Goal: Submit feedback/report problem: Leave review/rating

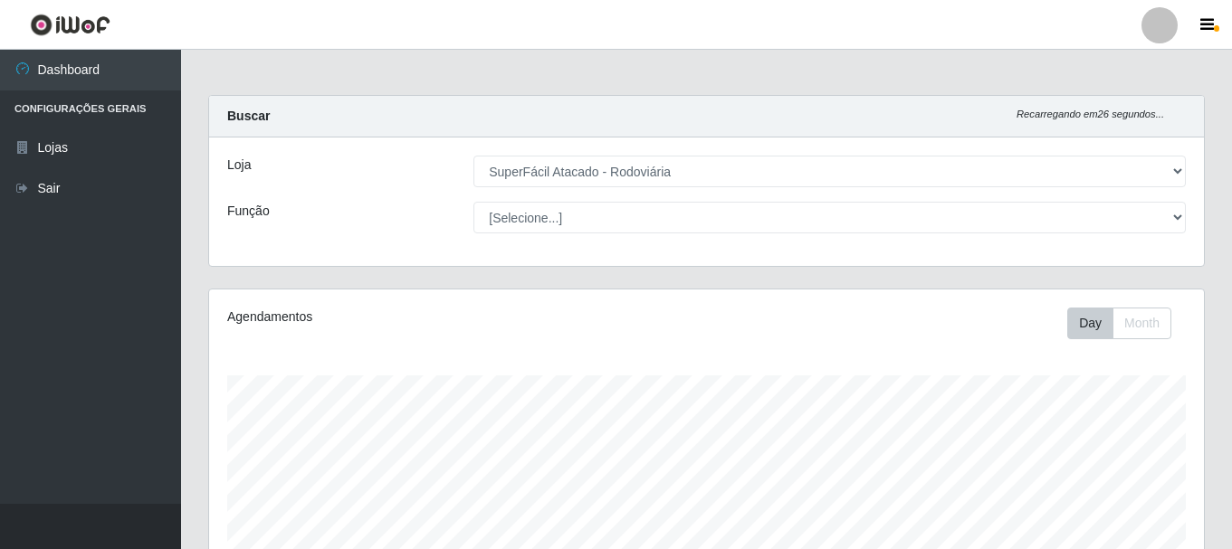
select select "400"
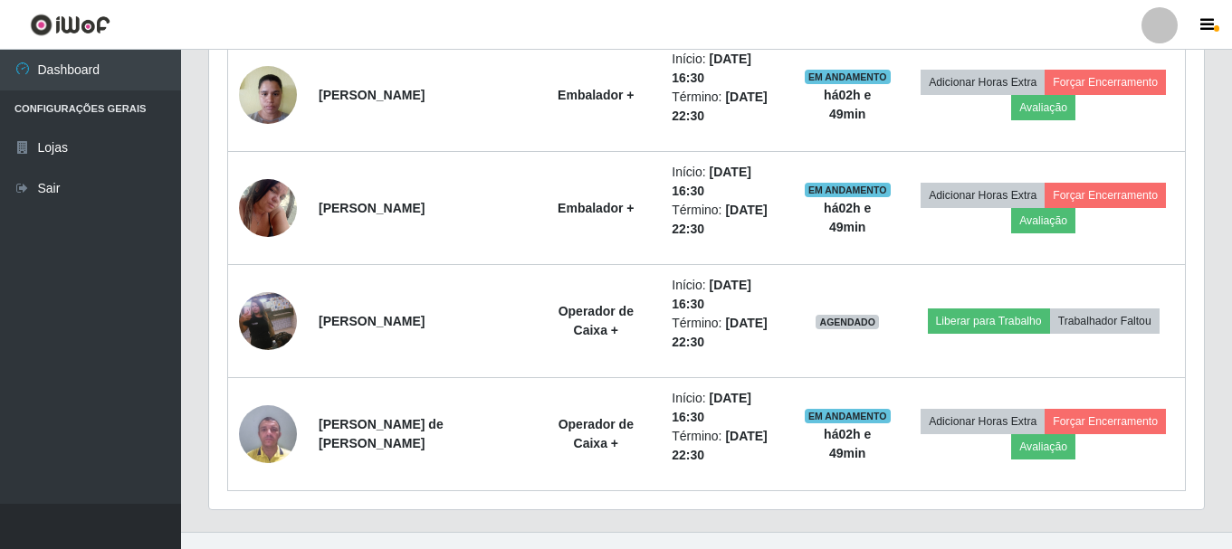
scroll to position [1235, 0]
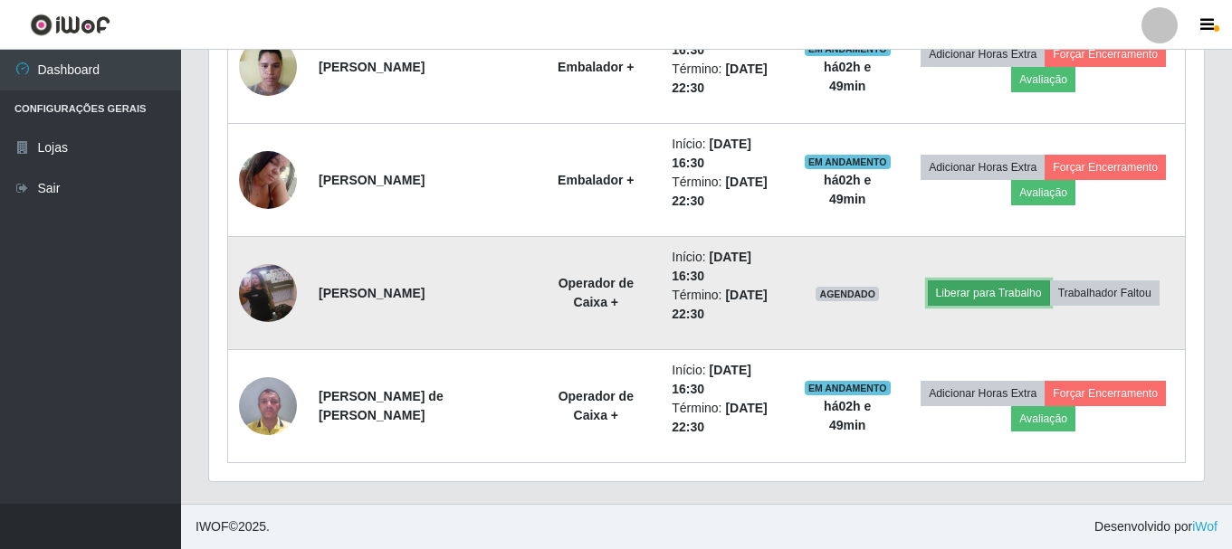
click at [1005, 290] on button "Liberar para Trabalho" at bounding box center [989, 293] width 122 height 25
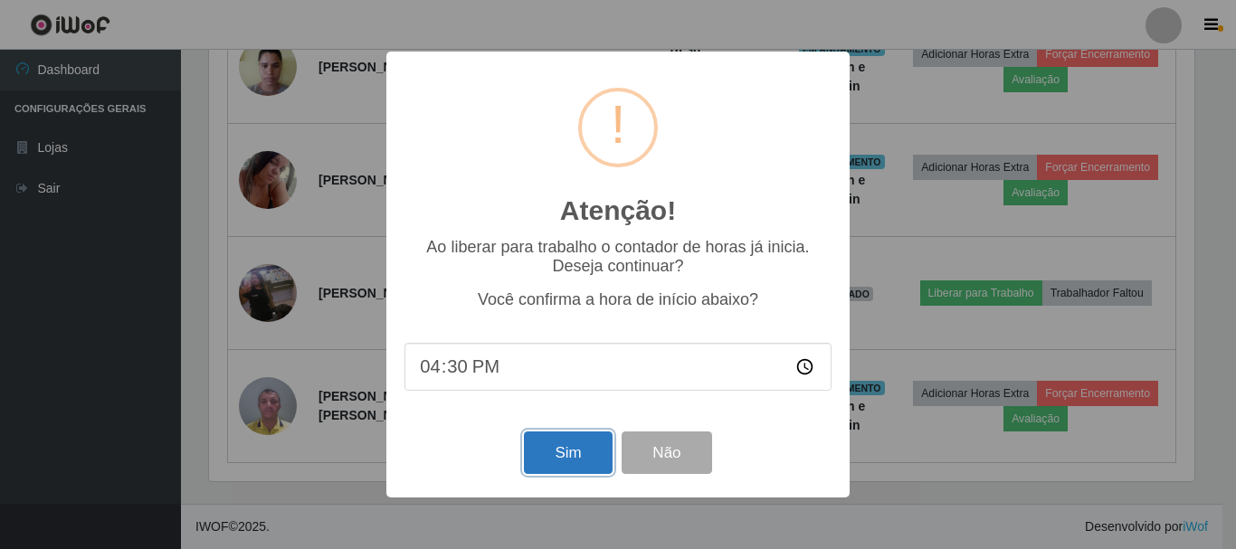
click at [559, 452] on button "Sim" at bounding box center [568, 453] width 88 height 43
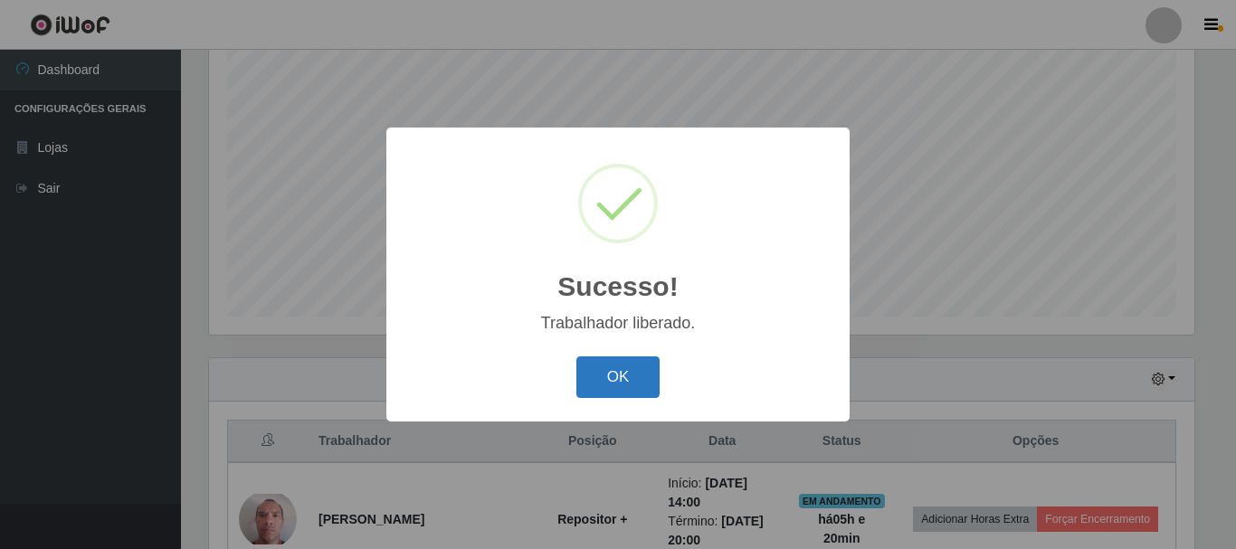
click at [639, 374] on button "OK" at bounding box center [618, 378] width 84 height 43
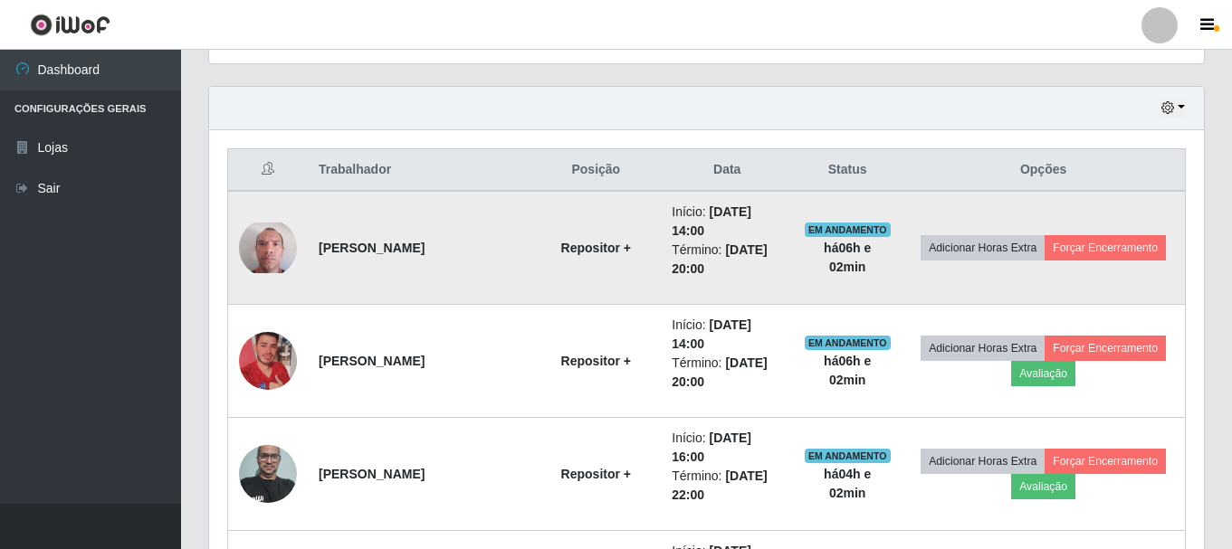
scroll to position [692, 0]
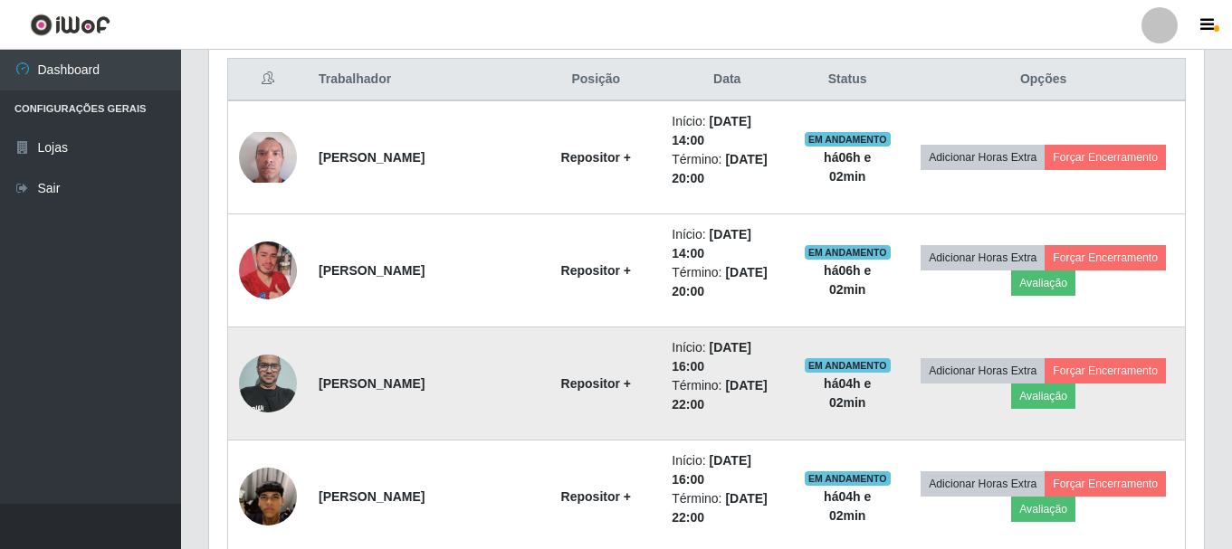
click at [257, 390] on img at bounding box center [268, 383] width 58 height 77
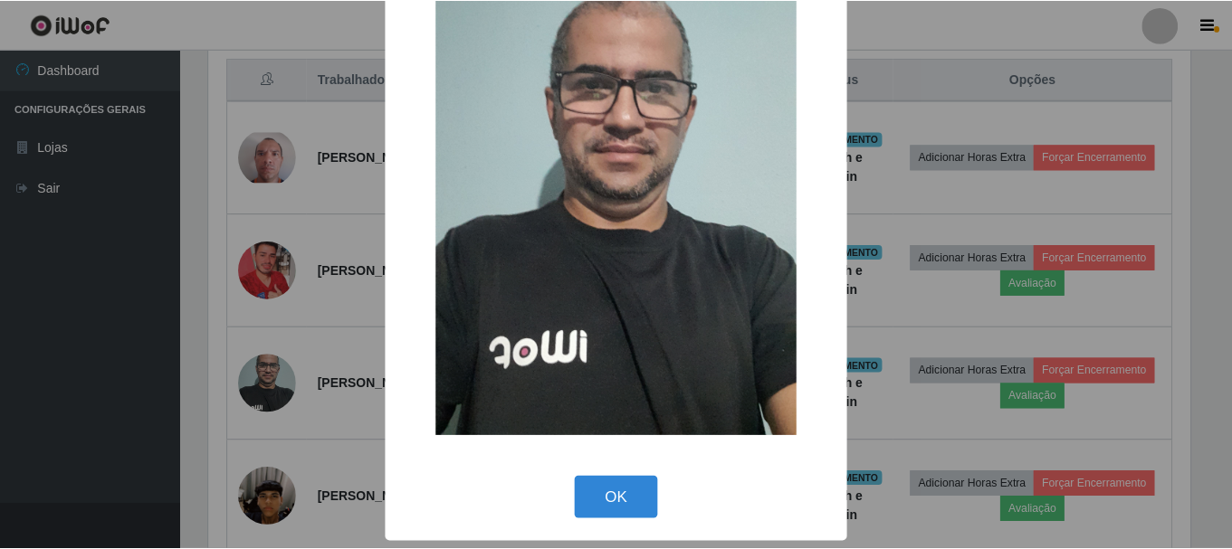
scroll to position [91, 0]
click at [599, 500] on button "OK" at bounding box center [618, 497] width 84 height 43
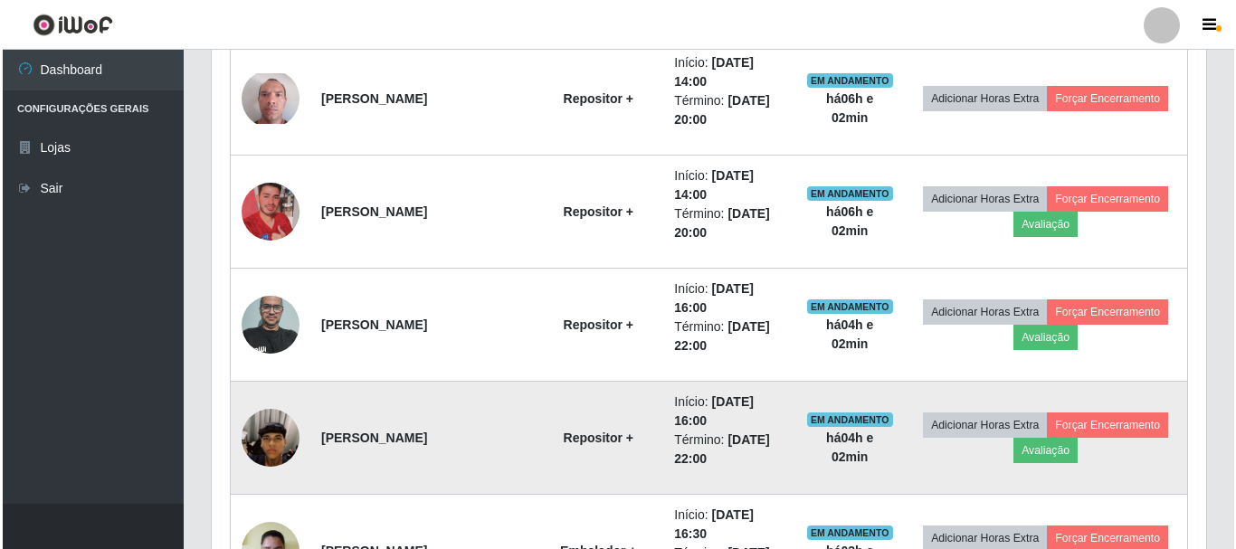
scroll to position [783, 0]
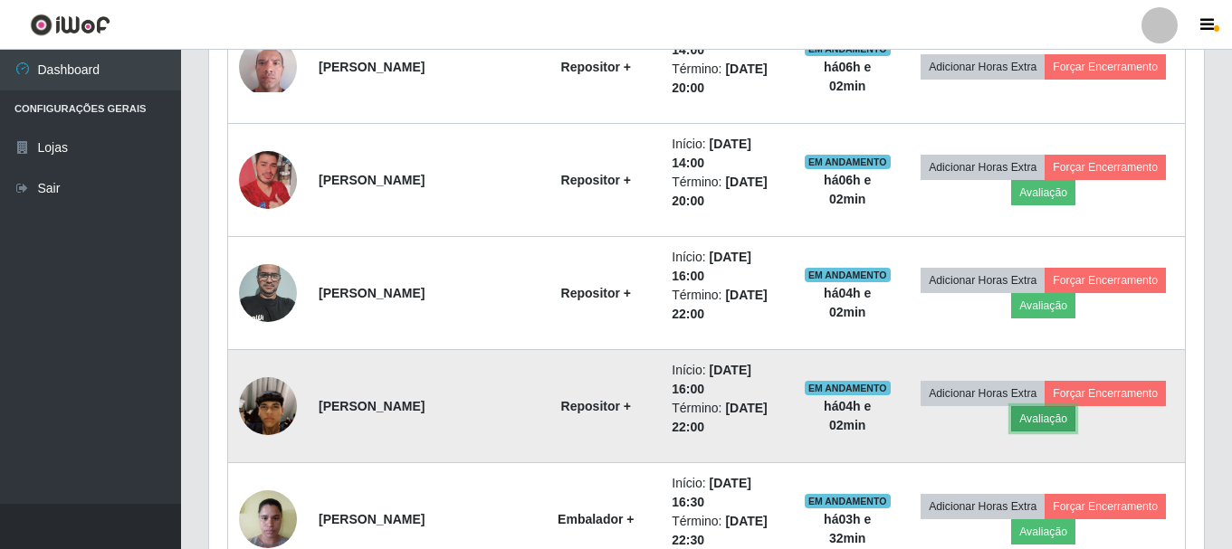
click at [1049, 418] on button "Avaliação" at bounding box center [1043, 418] width 64 height 25
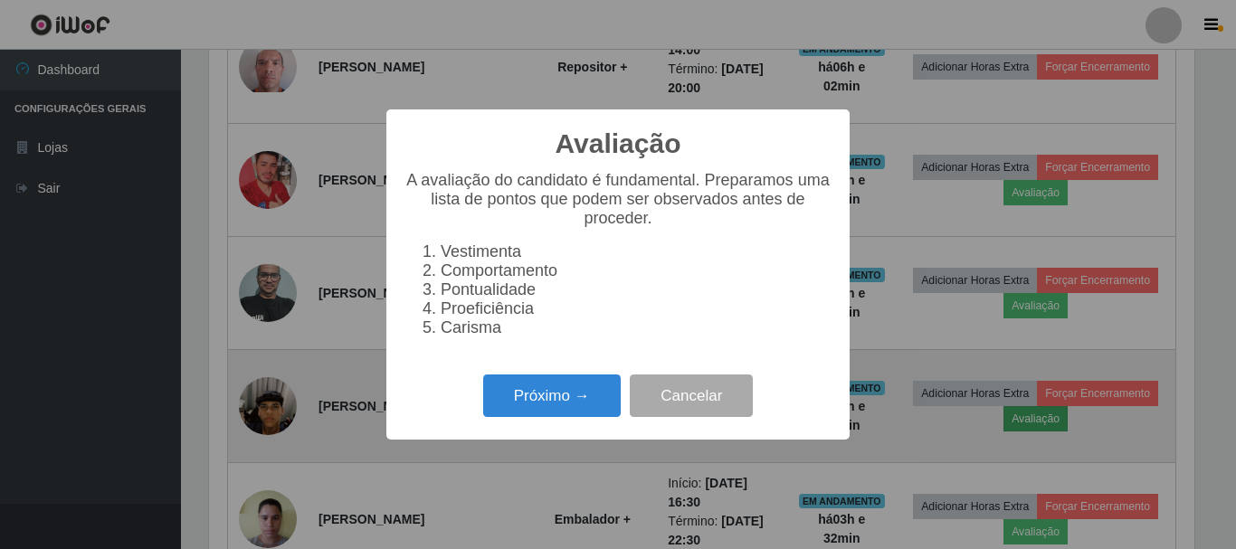
scroll to position [376, 986]
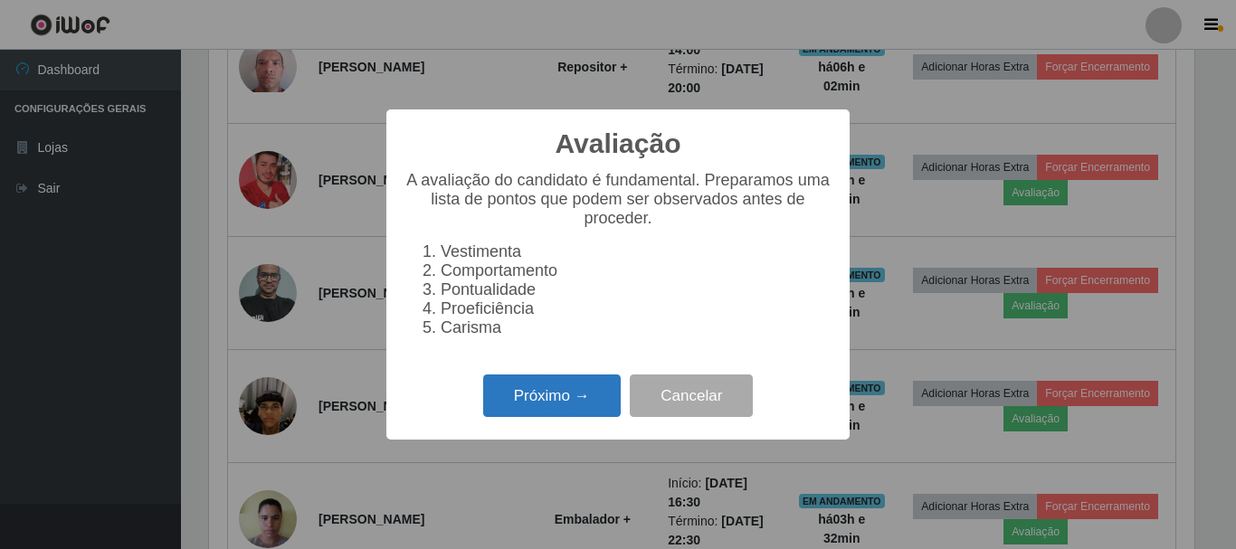
click at [544, 391] on button "Próximo →" at bounding box center [552, 396] width 138 height 43
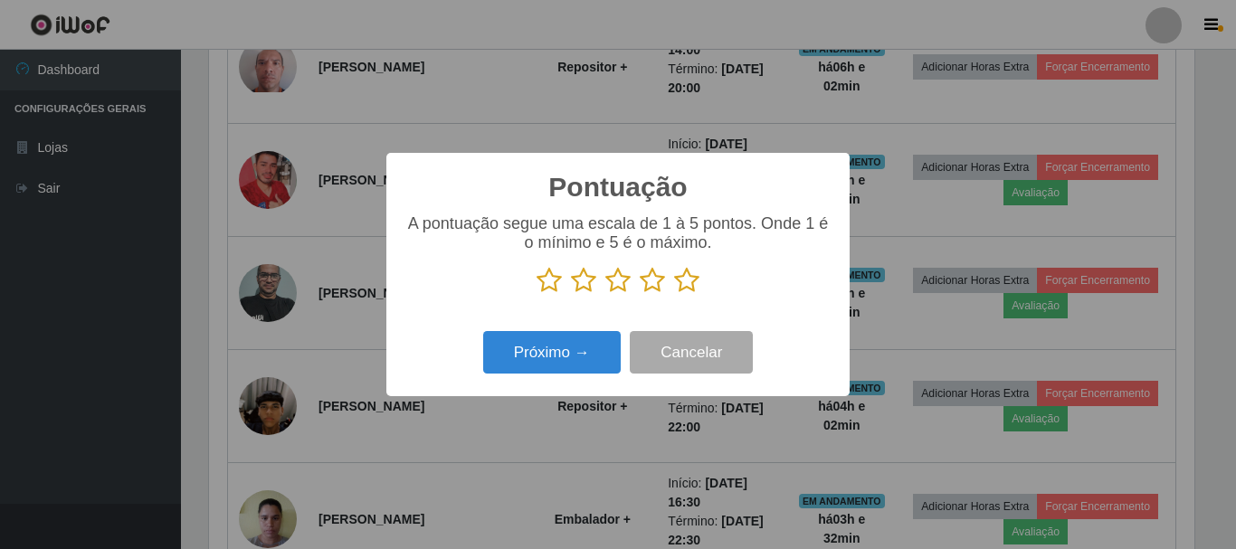
click at [589, 280] on icon at bounding box center [583, 280] width 25 height 27
click at [571, 294] on input "radio" at bounding box center [571, 294] width 0 height 0
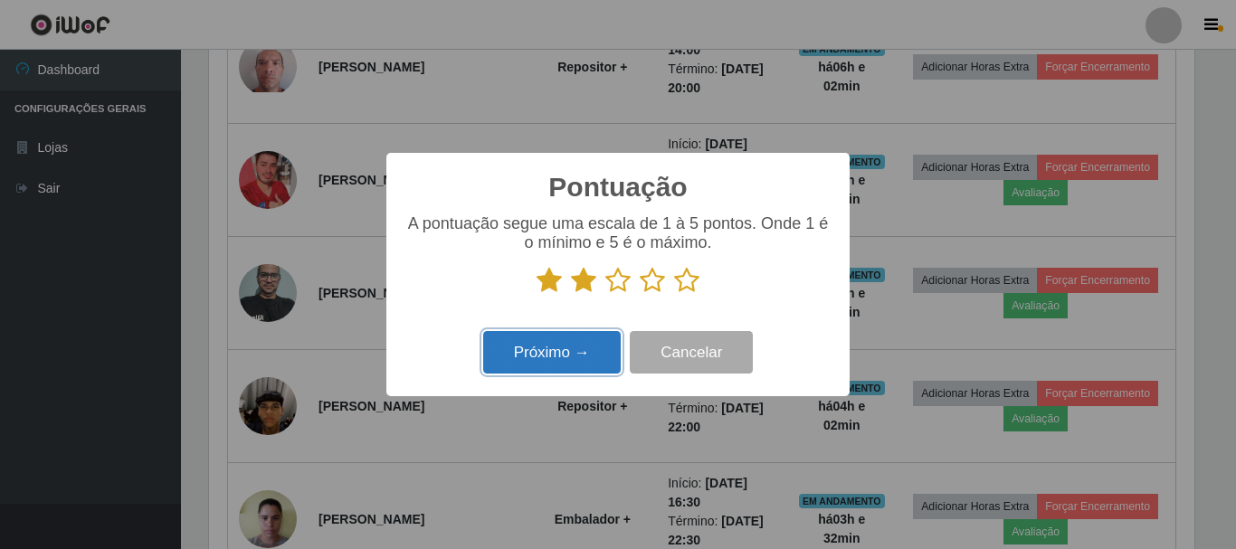
click at [555, 357] on button "Próximo →" at bounding box center [552, 352] width 138 height 43
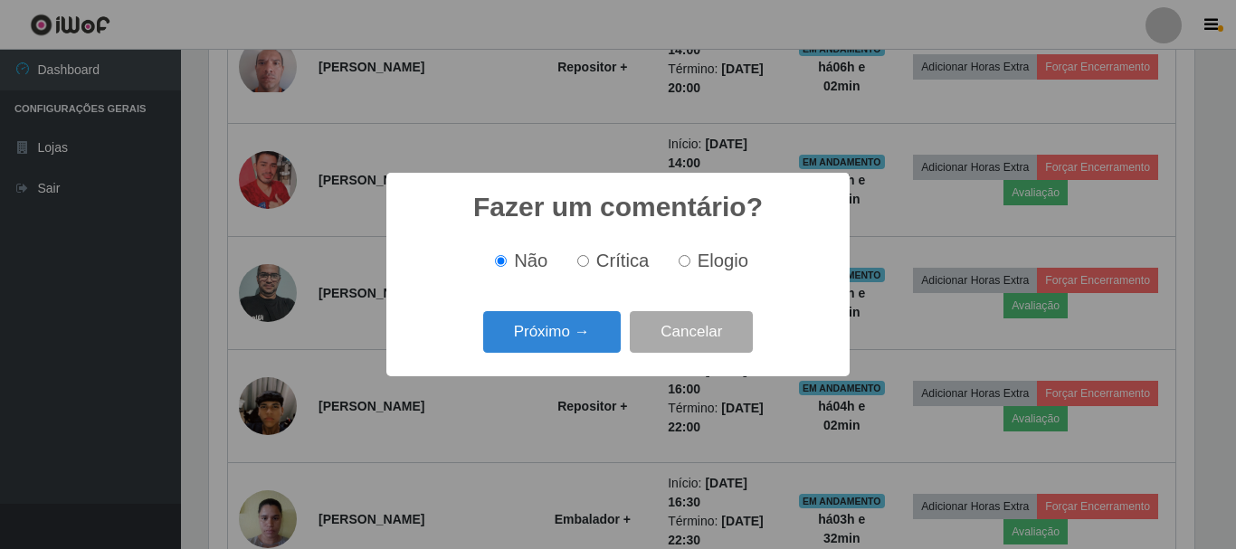
click at [576, 256] on label "Crítica" at bounding box center [610, 261] width 80 height 21
click at [577, 256] on input "Crítica" at bounding box center [583, 261] width 12 height 12
radio input "true"
click at [566, 320] on button "Próximo →" at bounding box center [552, 332] width 138 height 43
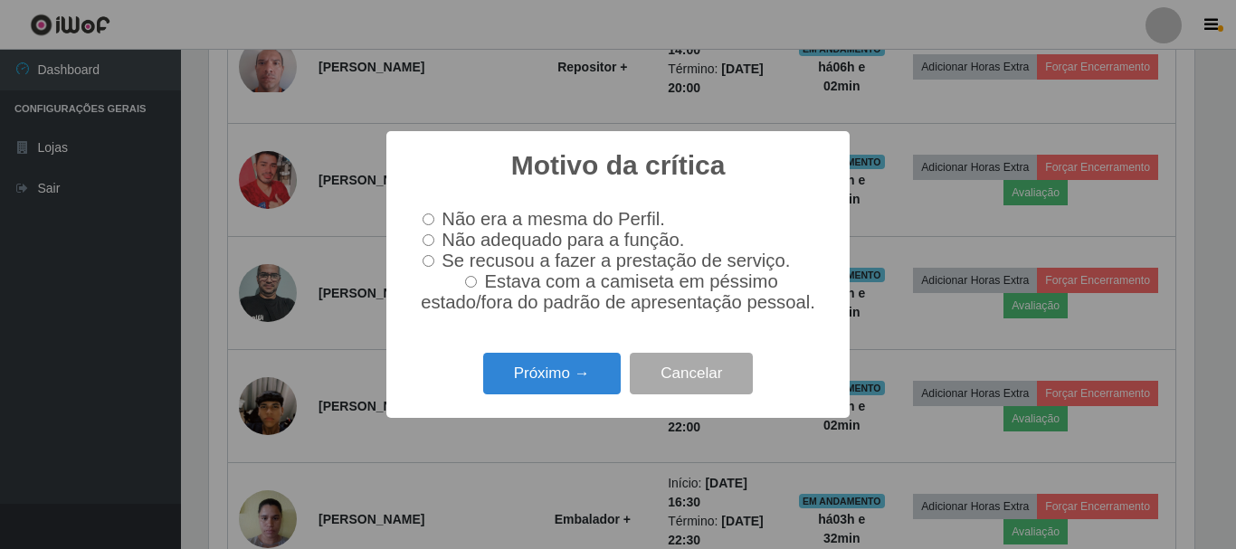
click at [427, 237] on input "Não adequado para a função." at bounding box center [429, 240] width 12 height 12
radio input "true"
click at [551, 374] on button "Próximo →" at bounding box center [552, 374] width 138 height 43
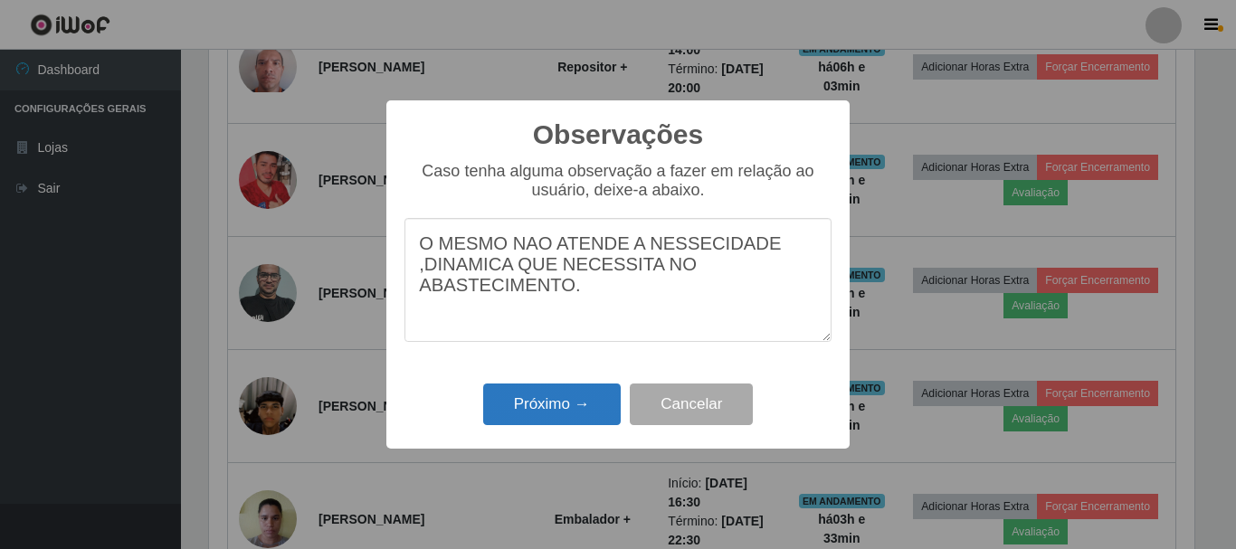
type textarea "O MESMO NAO ATENDE A NESSECIDADE ,DINAMICA QUE NECESSITA NO ABASTECIMENTO."
click at [548, 402] on button "Próximo →" at bounding box center [552, 405] width 138 height 43
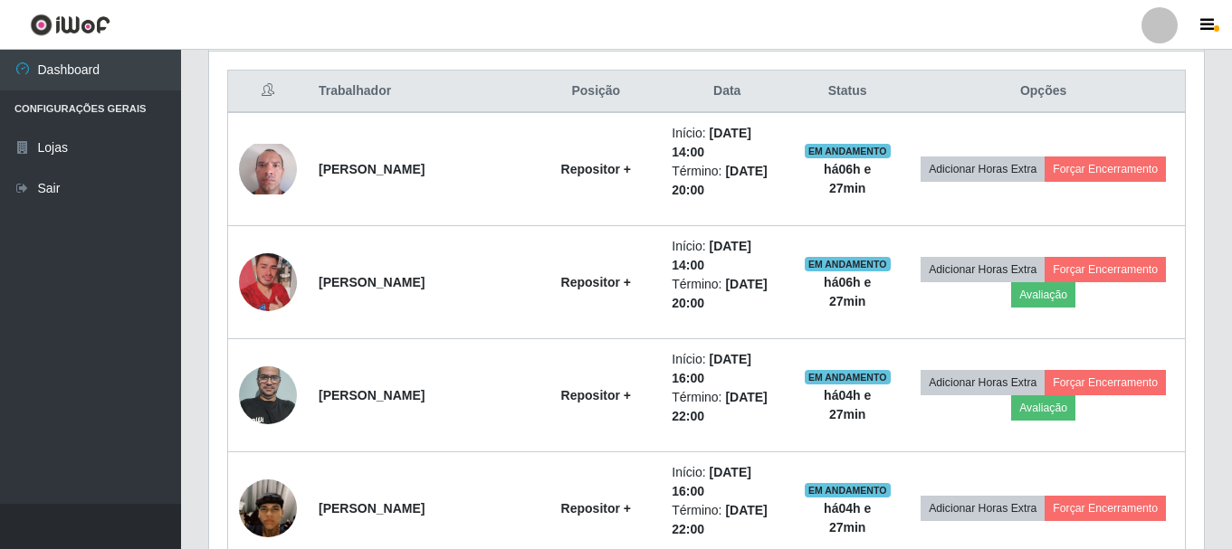
scroll to position [602, 0]
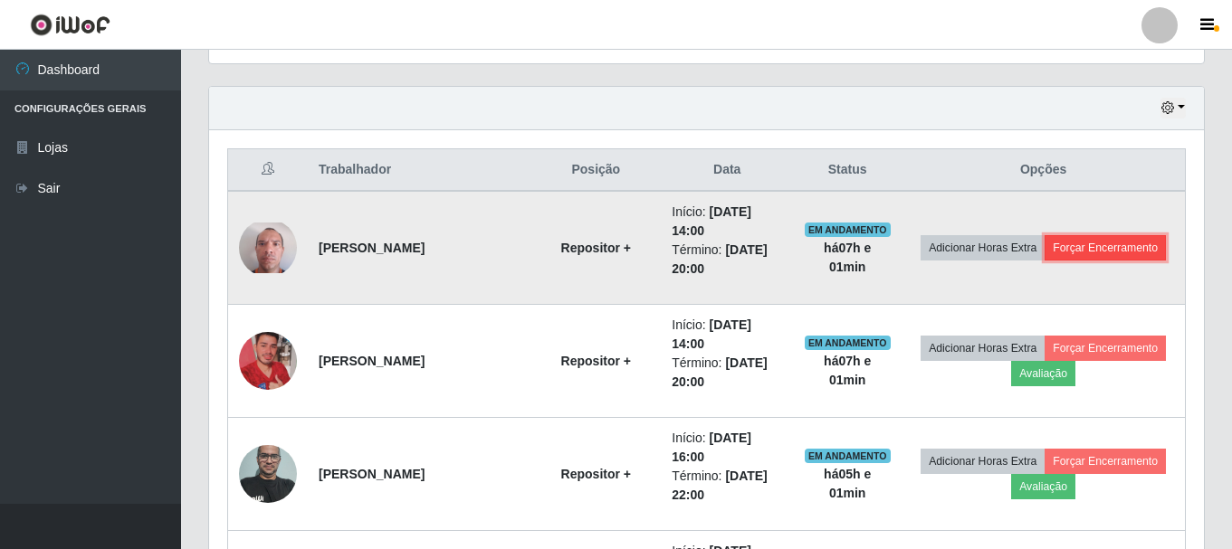
click at [1110, 247] on button "Forçar Encerramento" at bounding box center [1104, 247] width 121 height 25
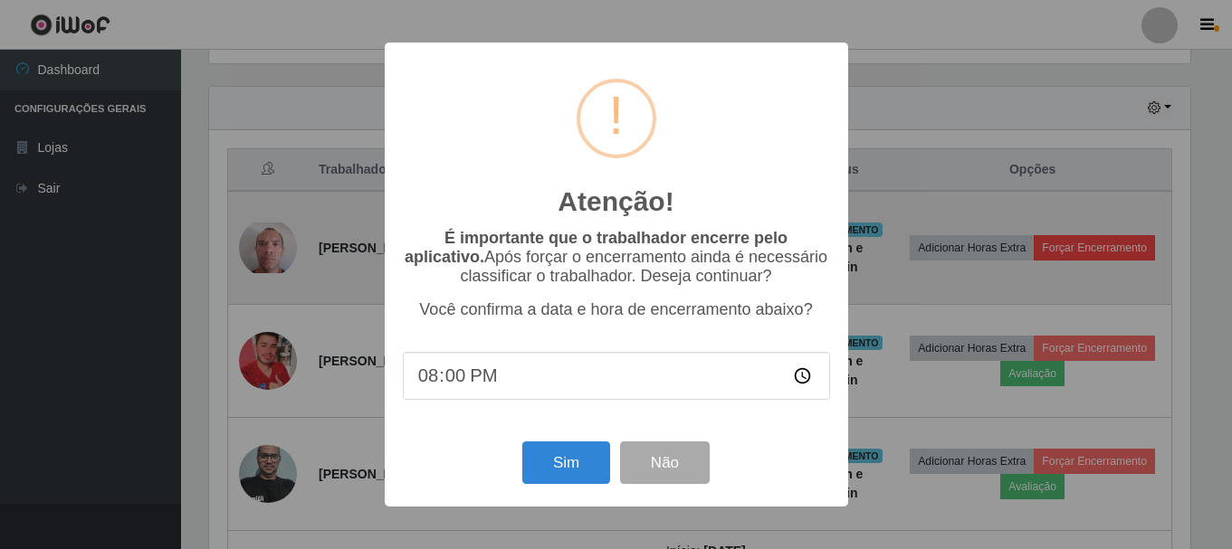
scroll to position [376, 986]
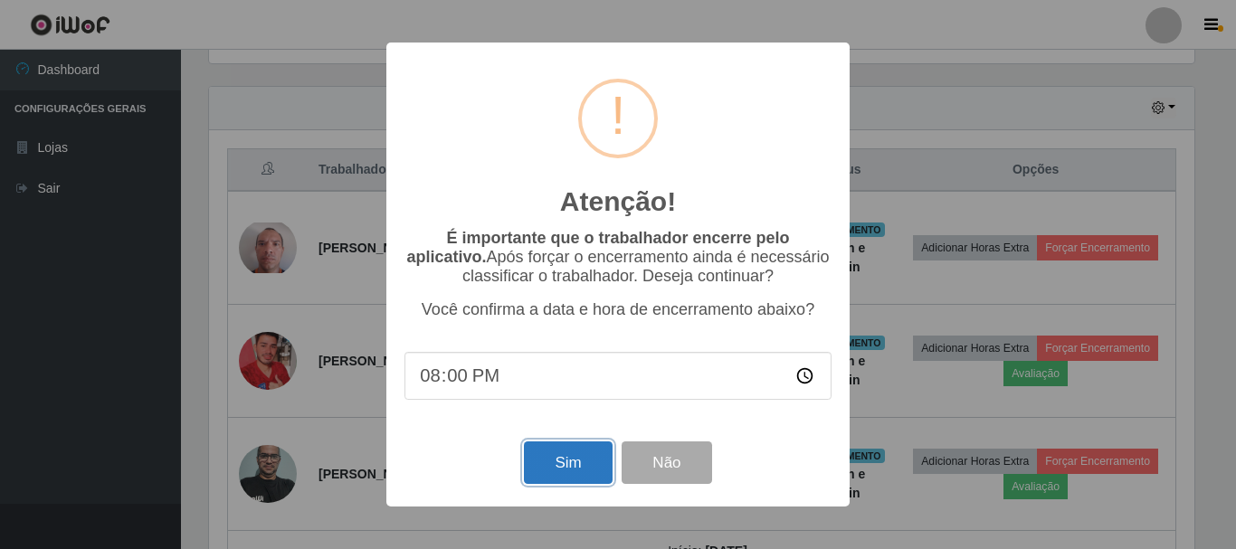
click at [559, 472] on button "Sim" at bounding box center [568, 463] width 88 height 43
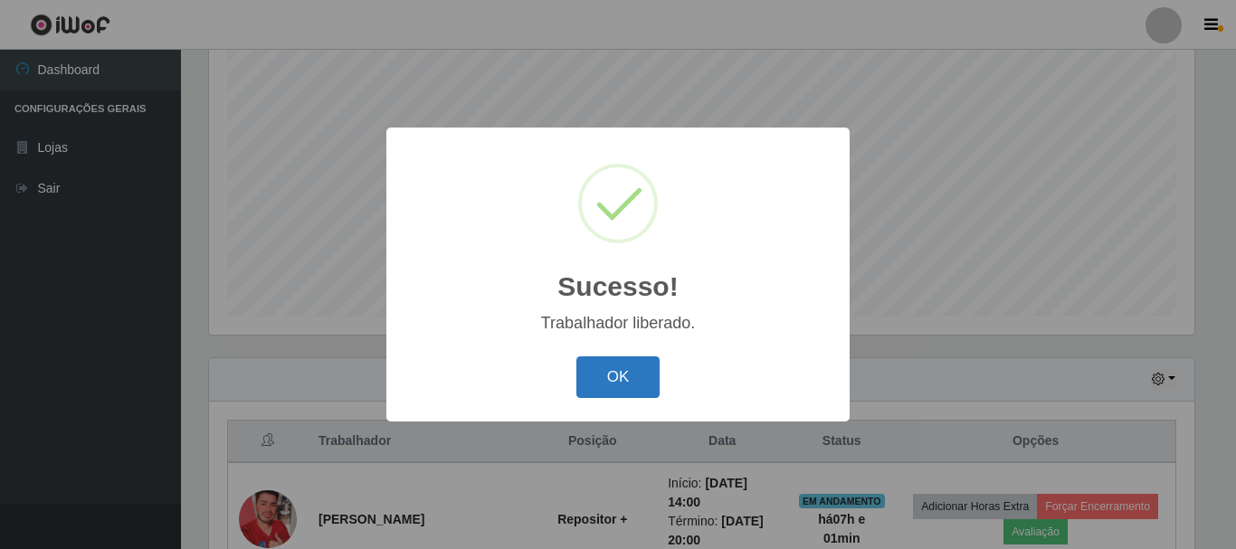
click at [608, 375] on button "OK" at bounding box center [618, 378] width 84 height 43
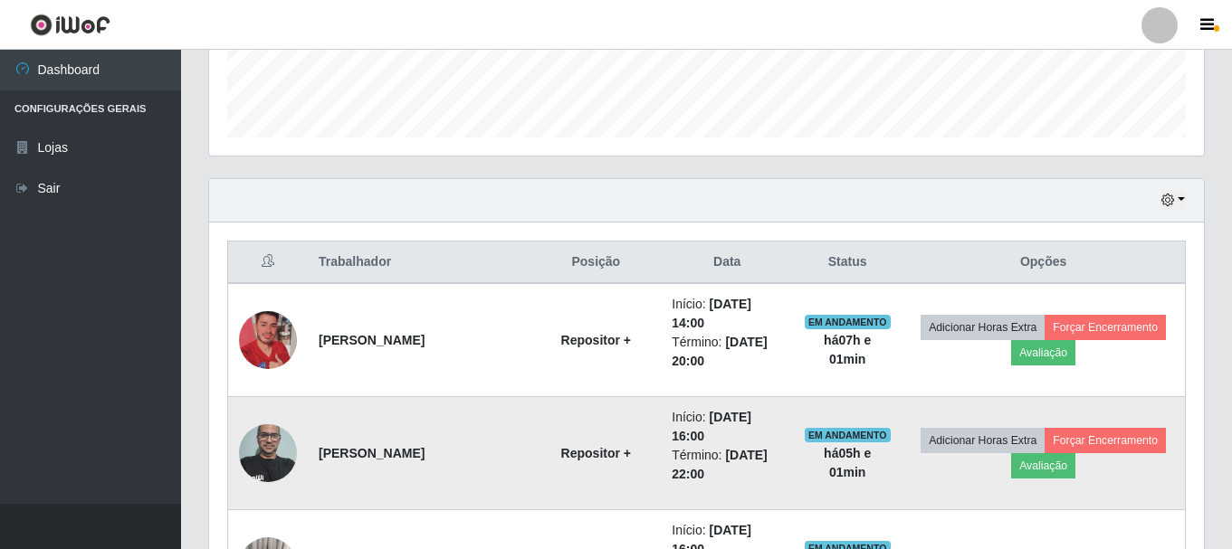
scroll to position [511, 0]
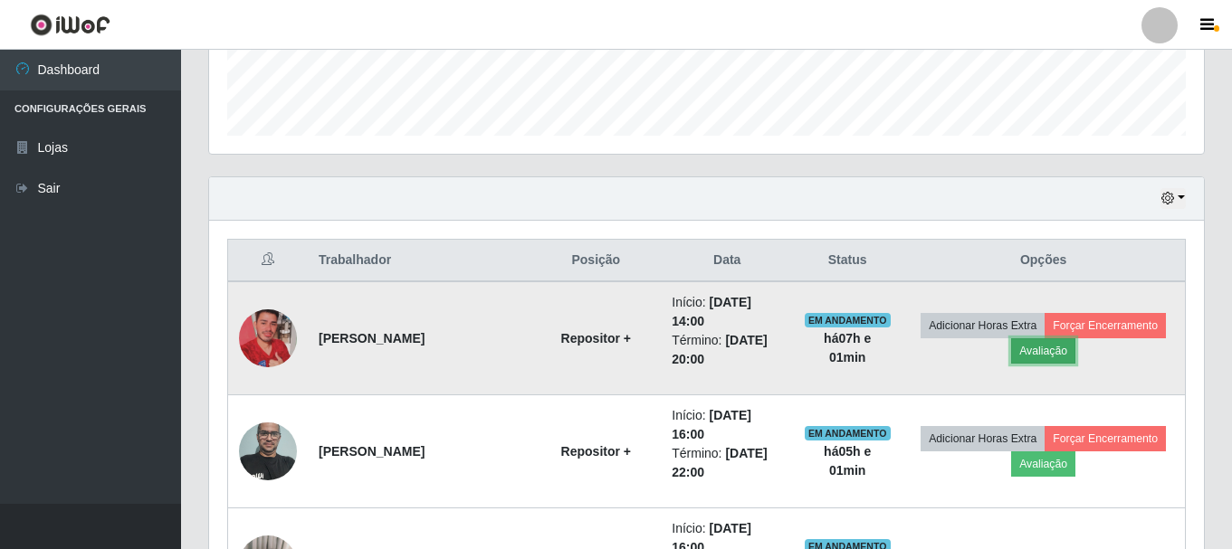
click at [1038, 342] on button "Avaliação" at bounding box center [1043, 350] width 64 height 25
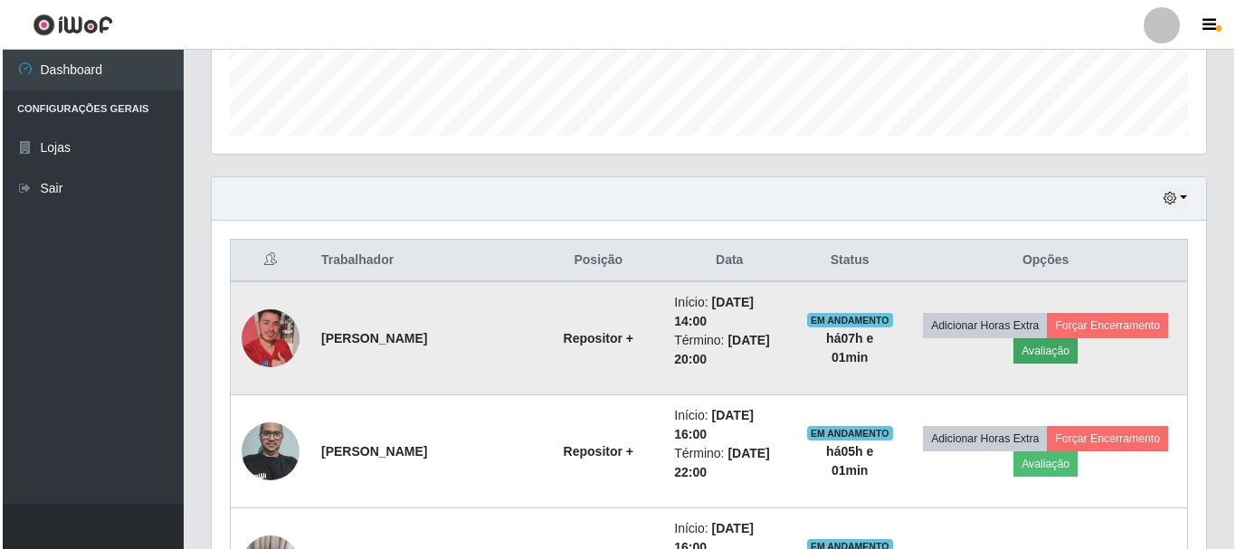
scroll to position [376, 986]
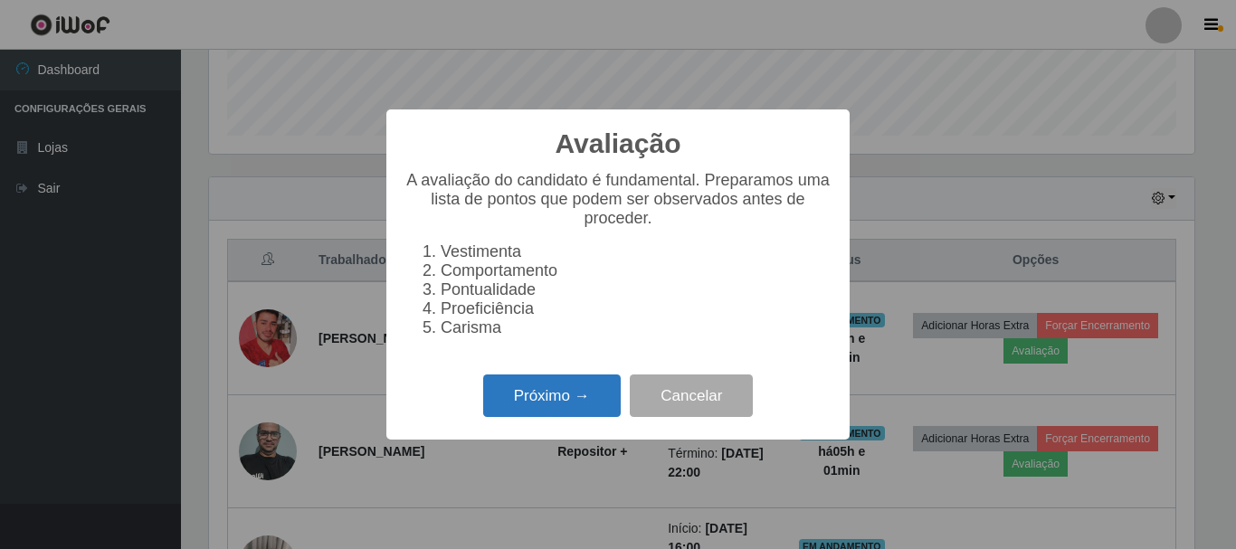
click at [523, 409] on button "Próximo →" at bounding box center [552, 396] width 138 height 43
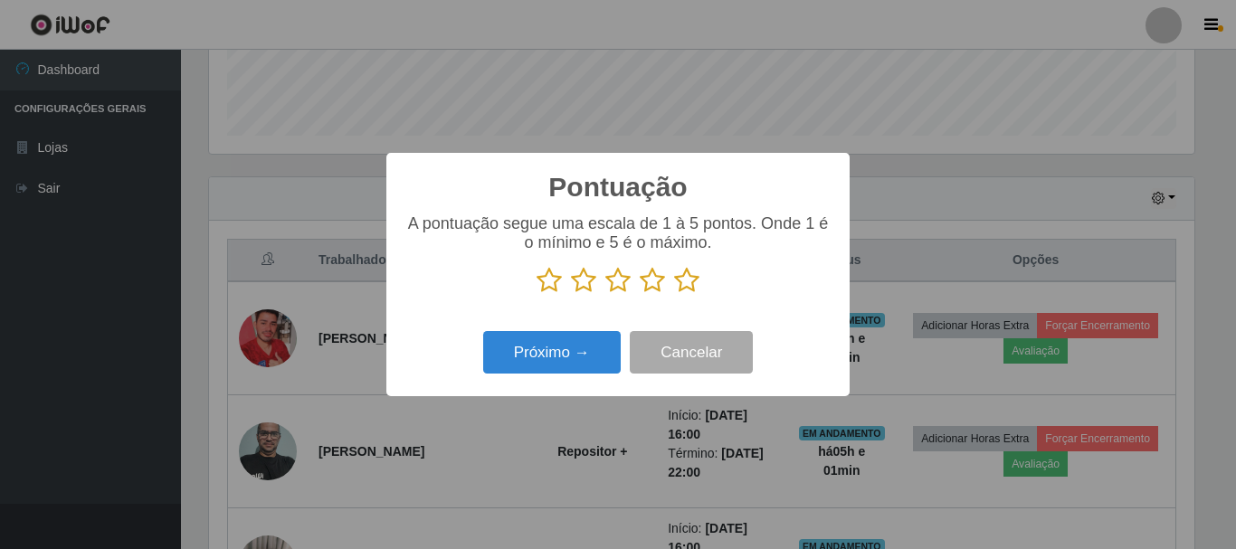
click at [657, 277] on icon at bounding box center [652, 280] width 25 height 27
click at [640, 294] on input "radio" at bounding box center [640, 294] width 0 height 0
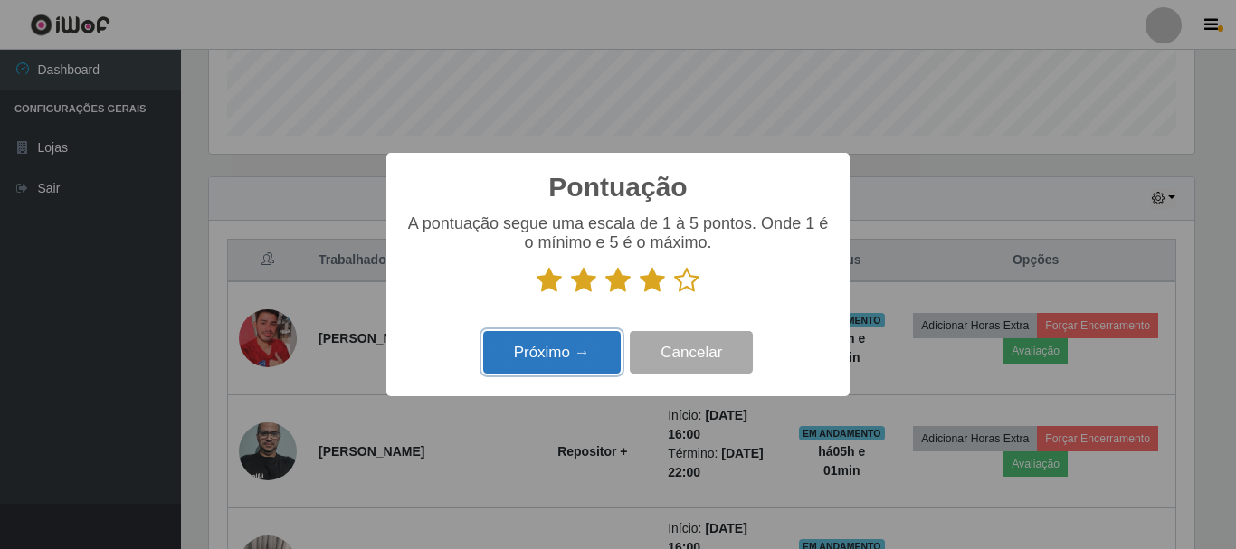
click at [566, 346] on button "Próximo →" at bounding box center [552, 352] width 138 height 43
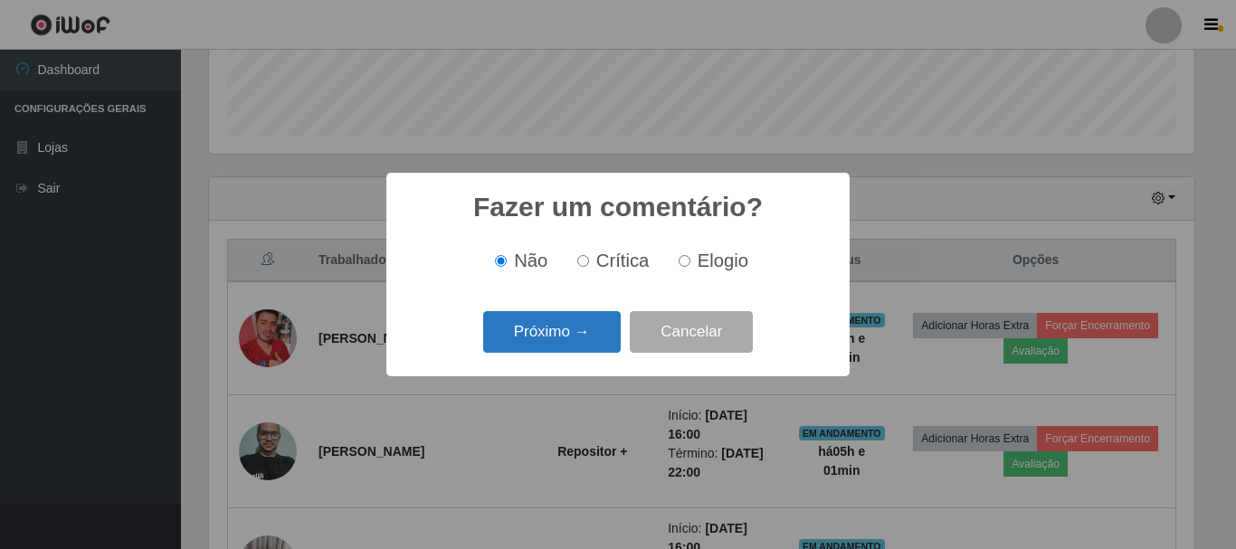
click at [557, 337] on button "Próximo →" at bounding box center [552, 332] width 138 height 43
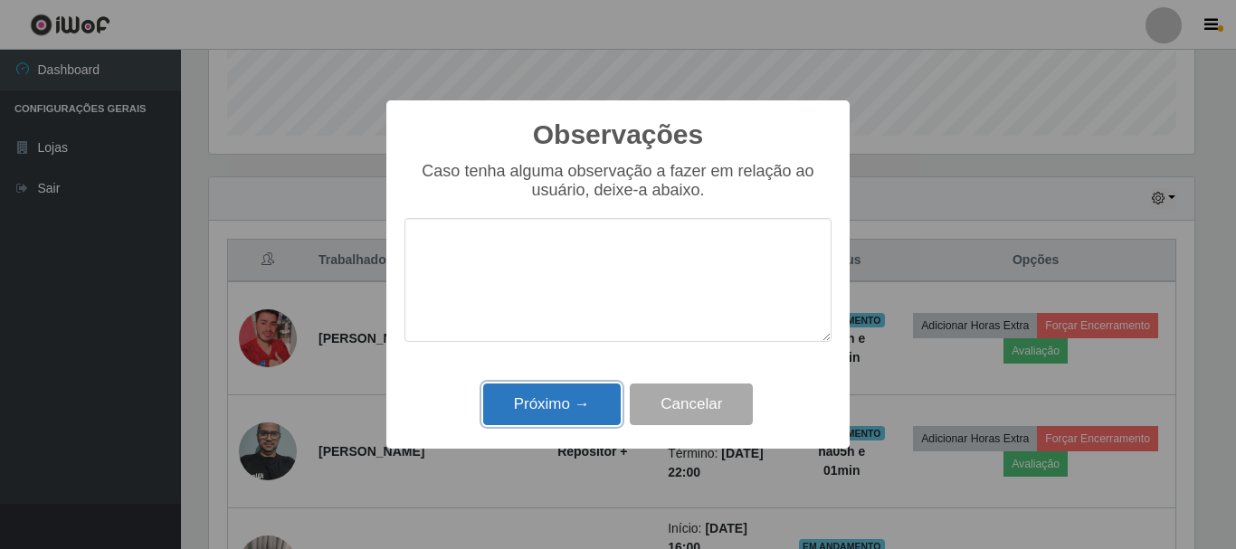
click at [568, 394] on button "Próximo →" at bounding box center [552, 405] width 138 height 43
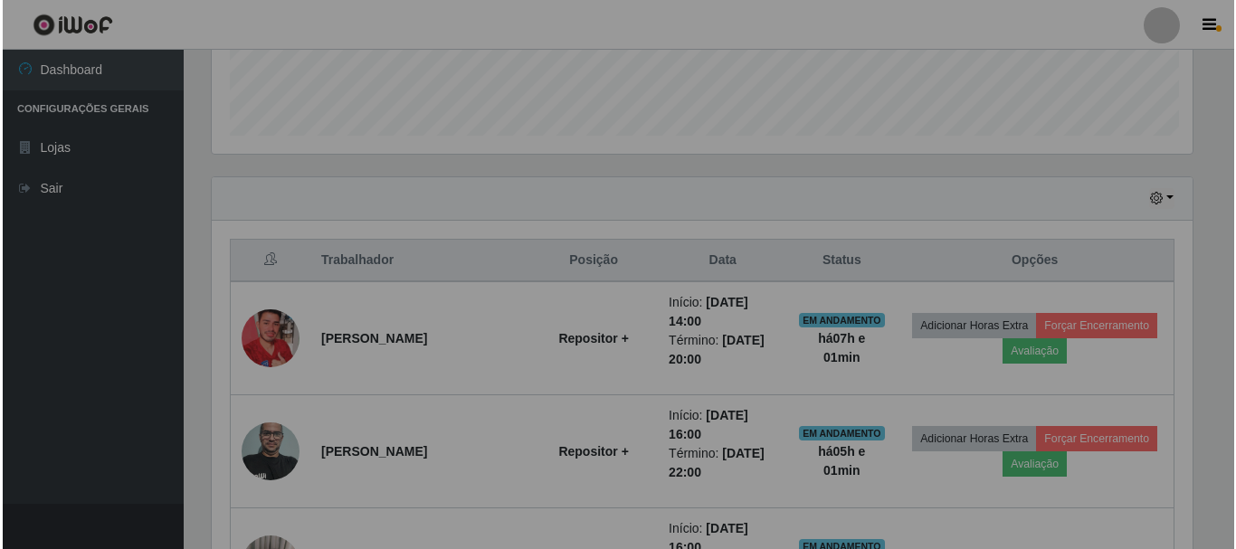
scroll to position [376, 995]
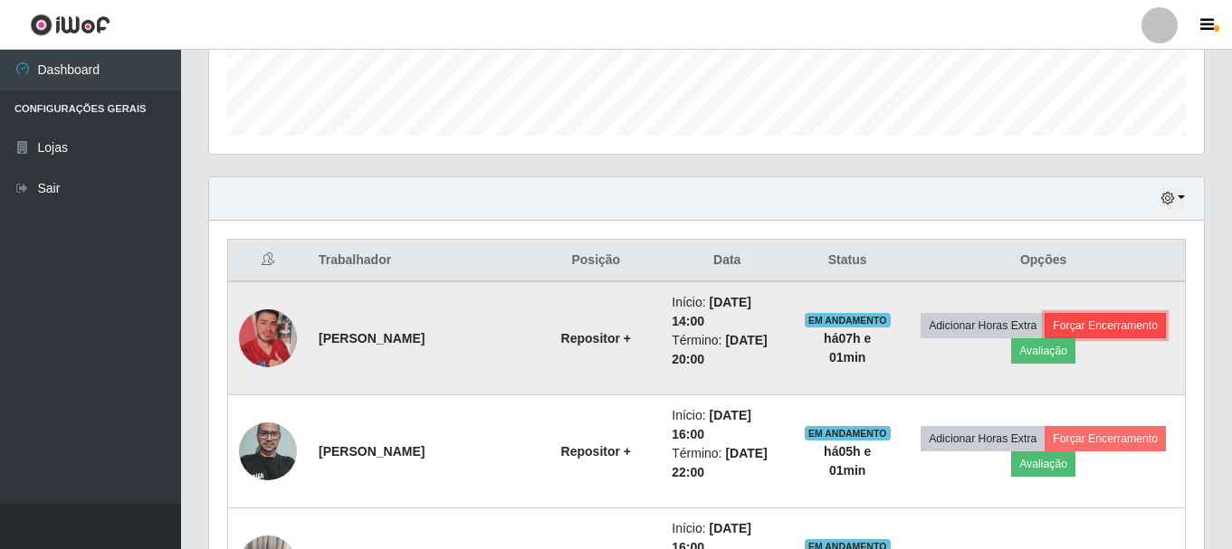
click at [1116, 317] on button "Forçar Encerramento" at bounding box center [1104, 325] width 121 height 25
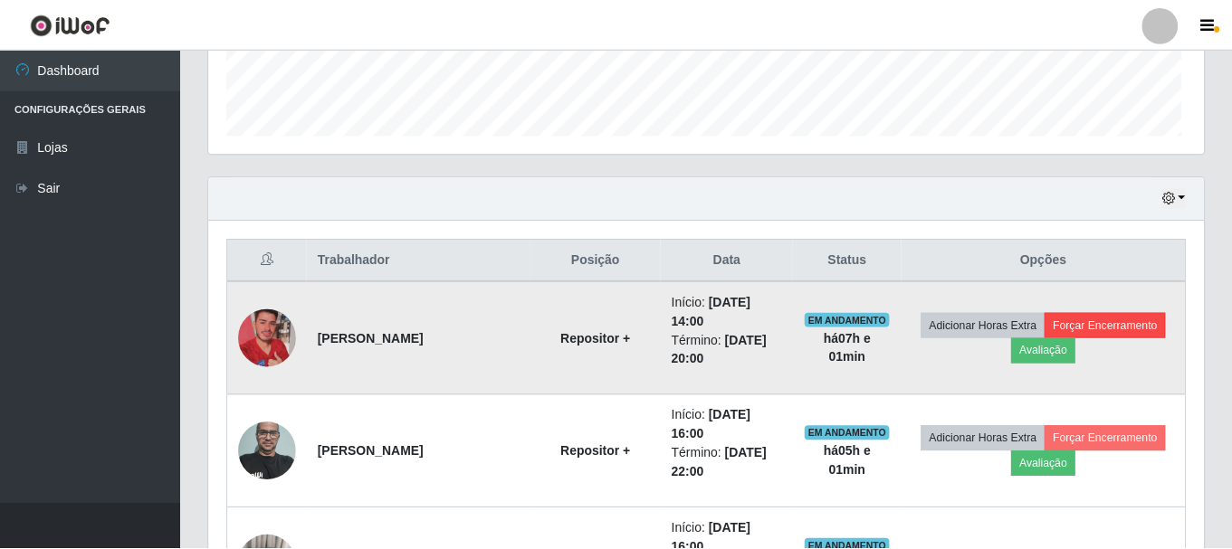
scroll to position [376, 986]
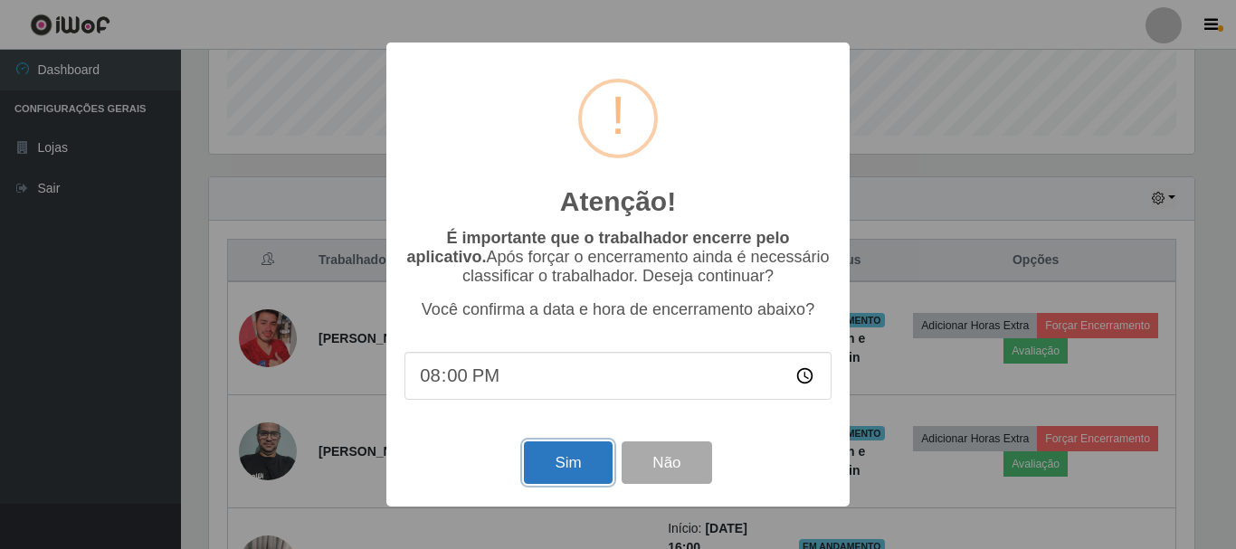
click at [564, 459] on button "Sim" at bounding box center [568, 463] width 88 height 43
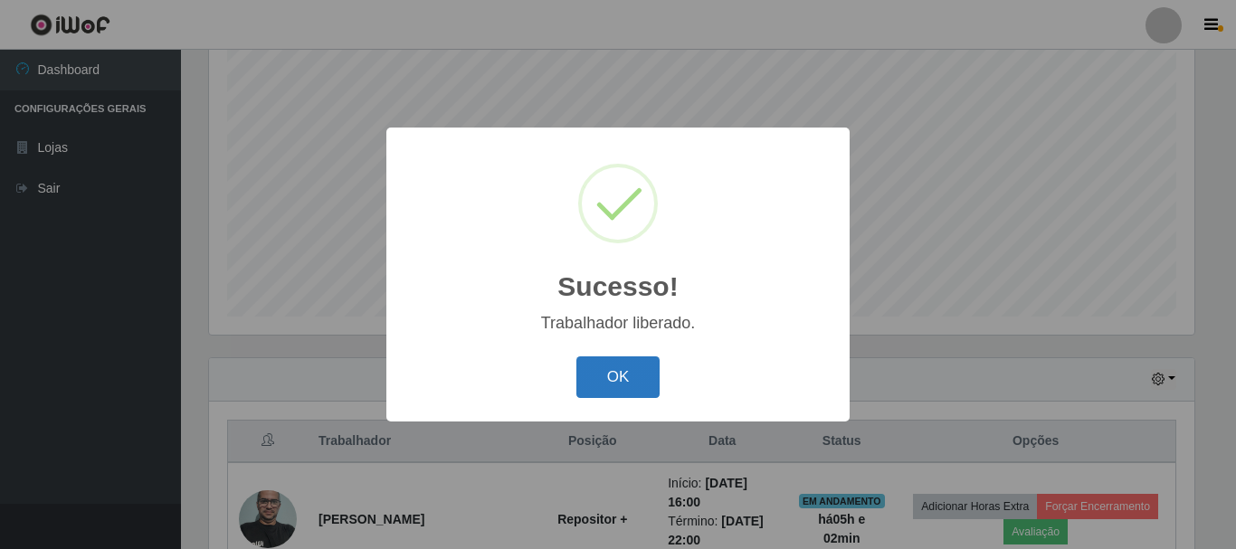
click at [614, 371] on button "OK" at bounding box center [618, 378] width 84 height 43
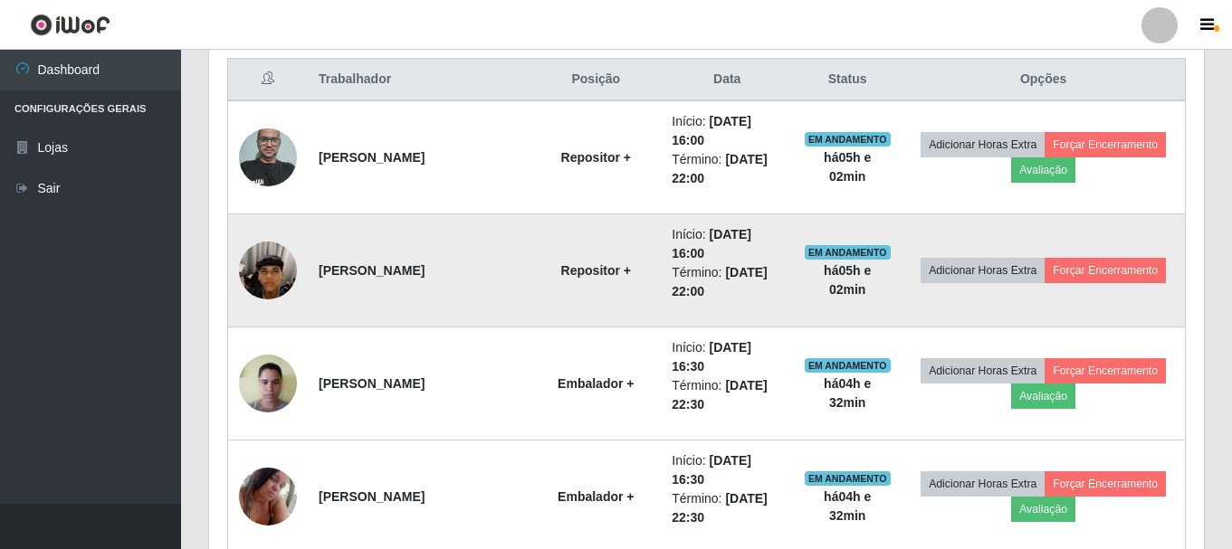
scroll to position [783, 0]
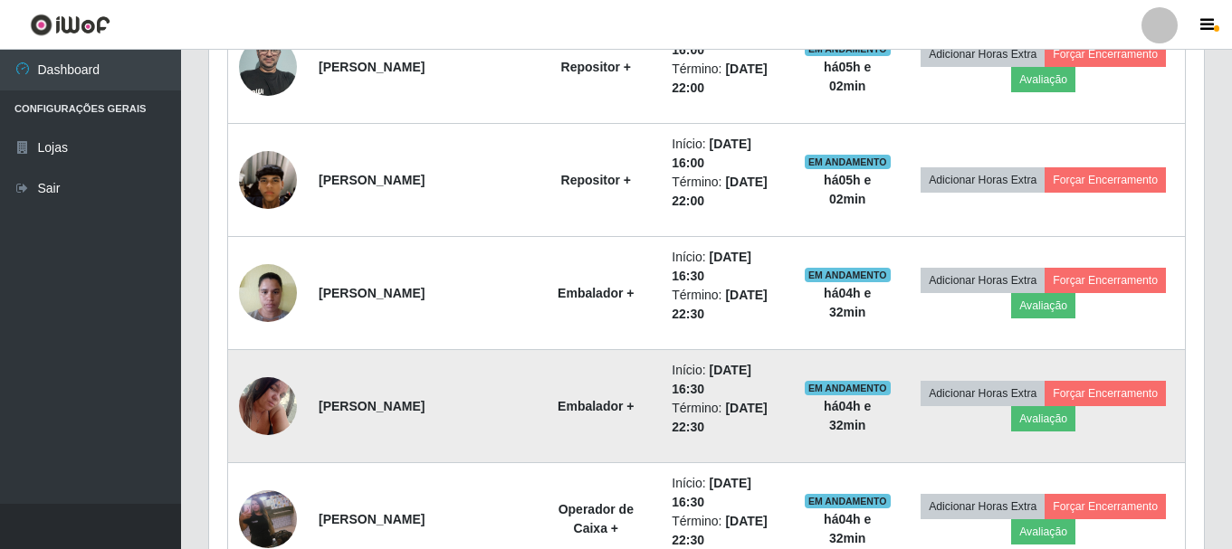
click at [284, 395] on img at bounding box center [268, 405] width 58 height 77
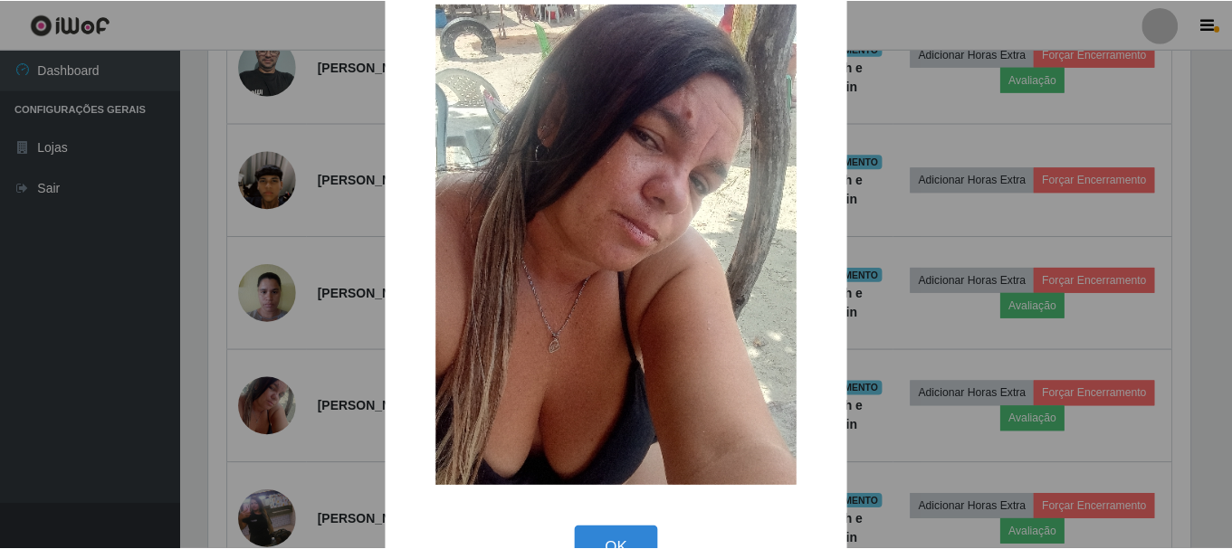
scroll to position [0, 0]
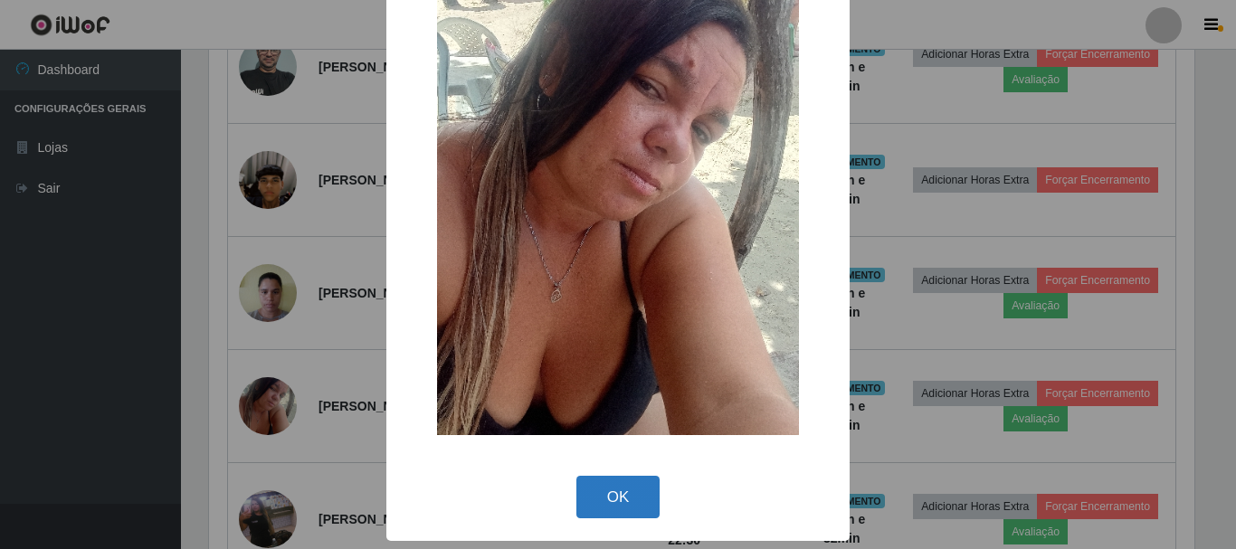
click at [602, 502] on button "OK" at bounding box center [618, 497] width 84 height 43
